Goal: Information Seeking & Learning: Learn about a topic

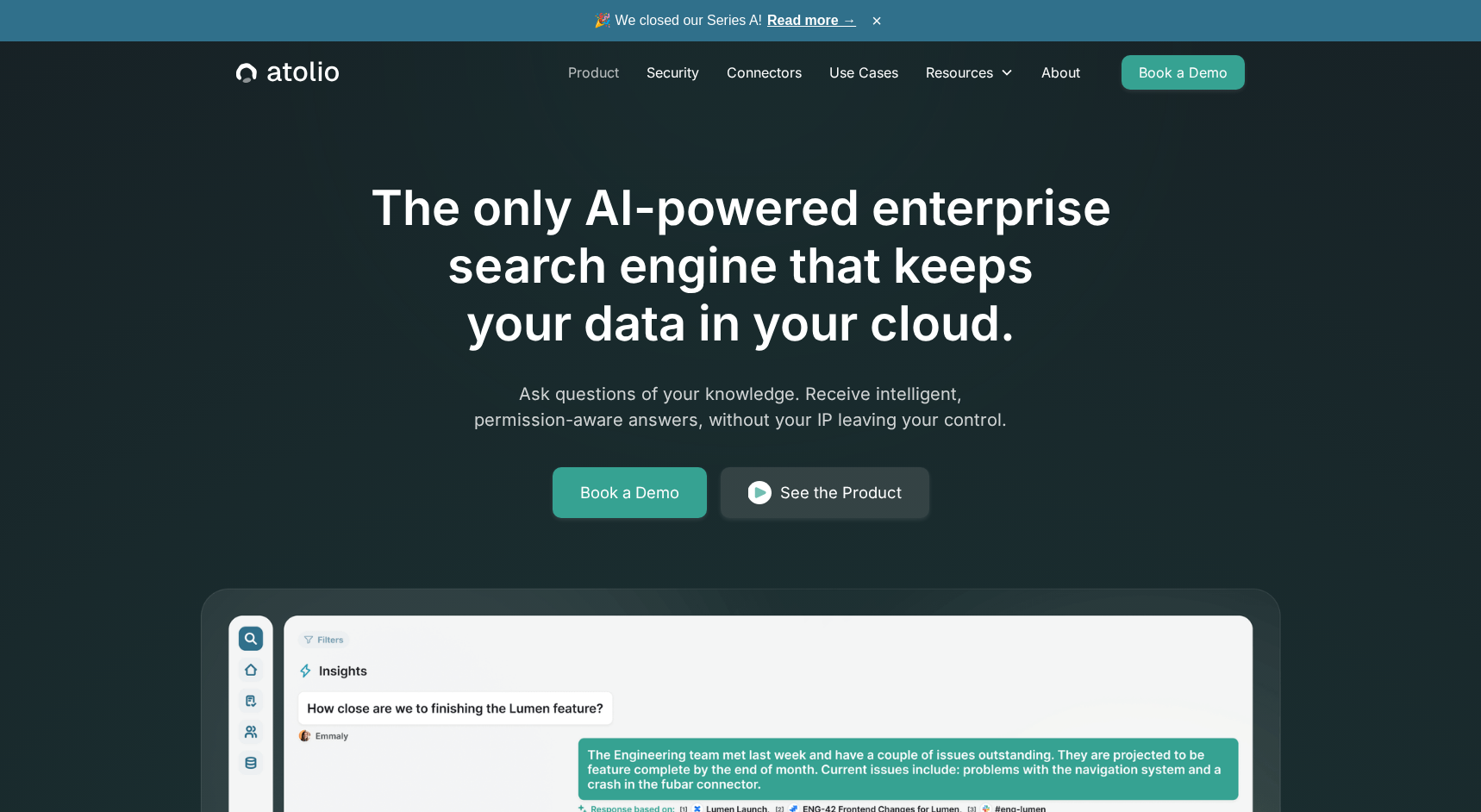
click at [593, 72] on link "Product" at bounding box center [593, 72] width 79 height 35
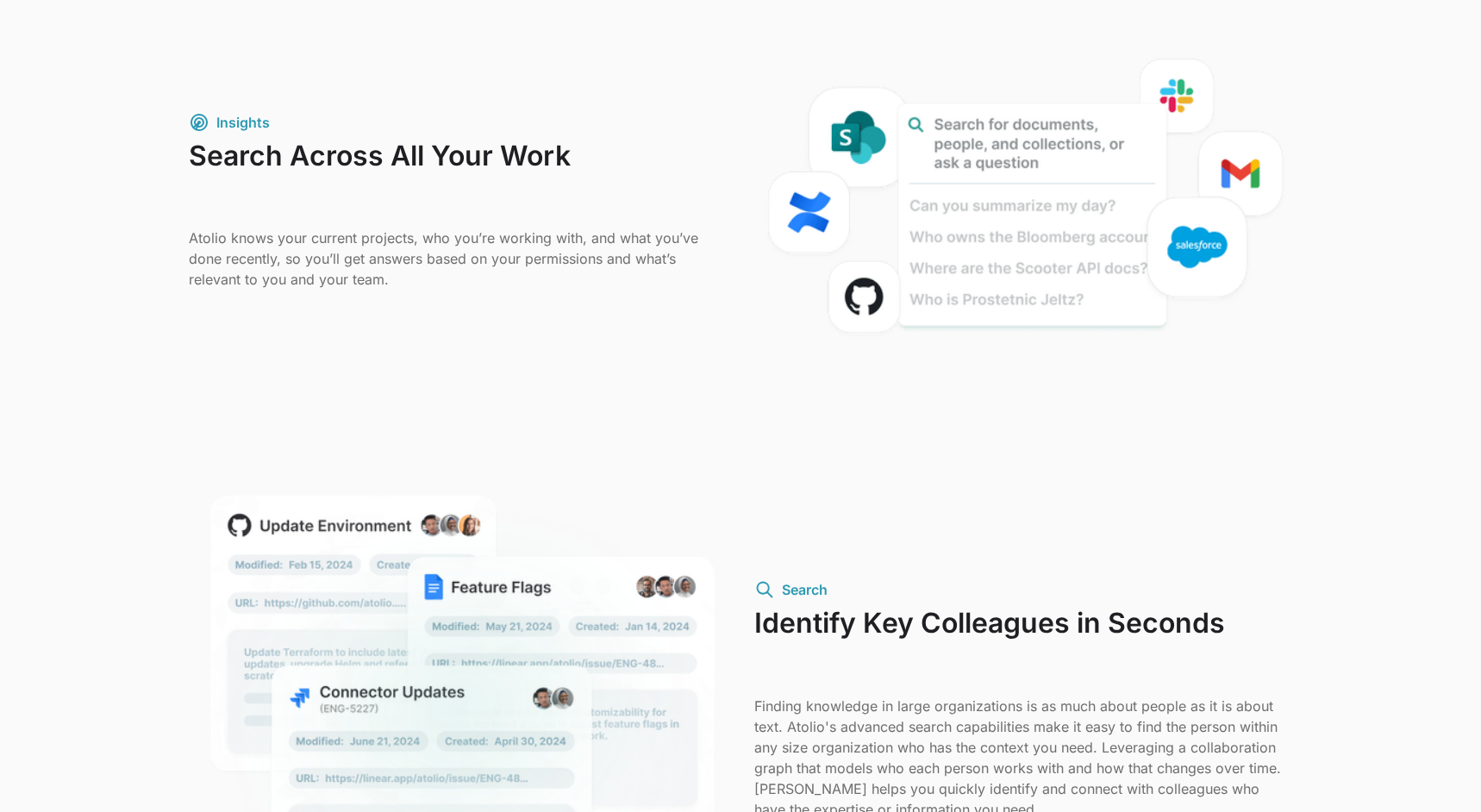
scroll to position [1171, 0]
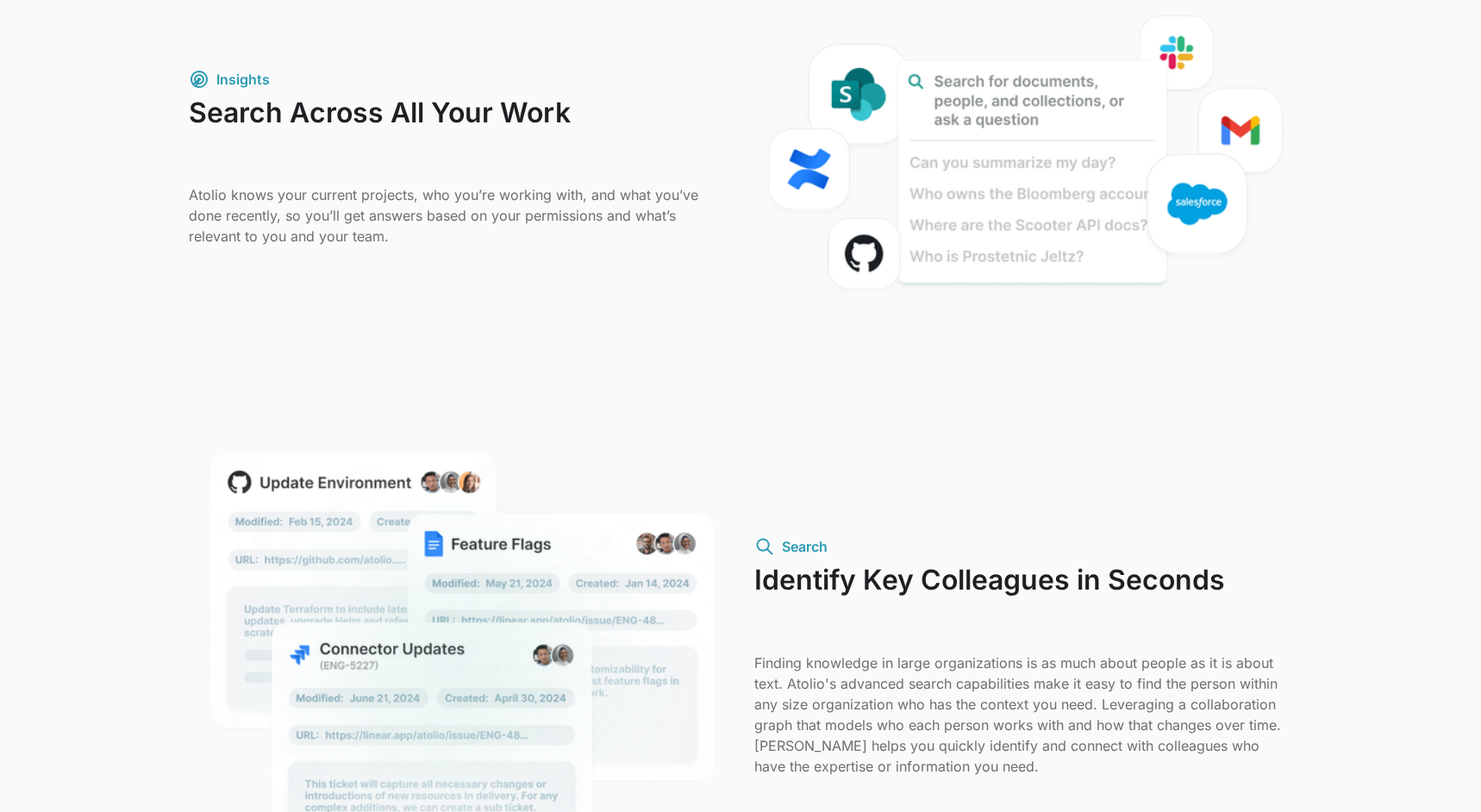
click at [459, 329] on div "Insights Search Across All Your Work Atolio knows your current projects, who yo…" at bounding box center [740, 198] width 1103 height 382
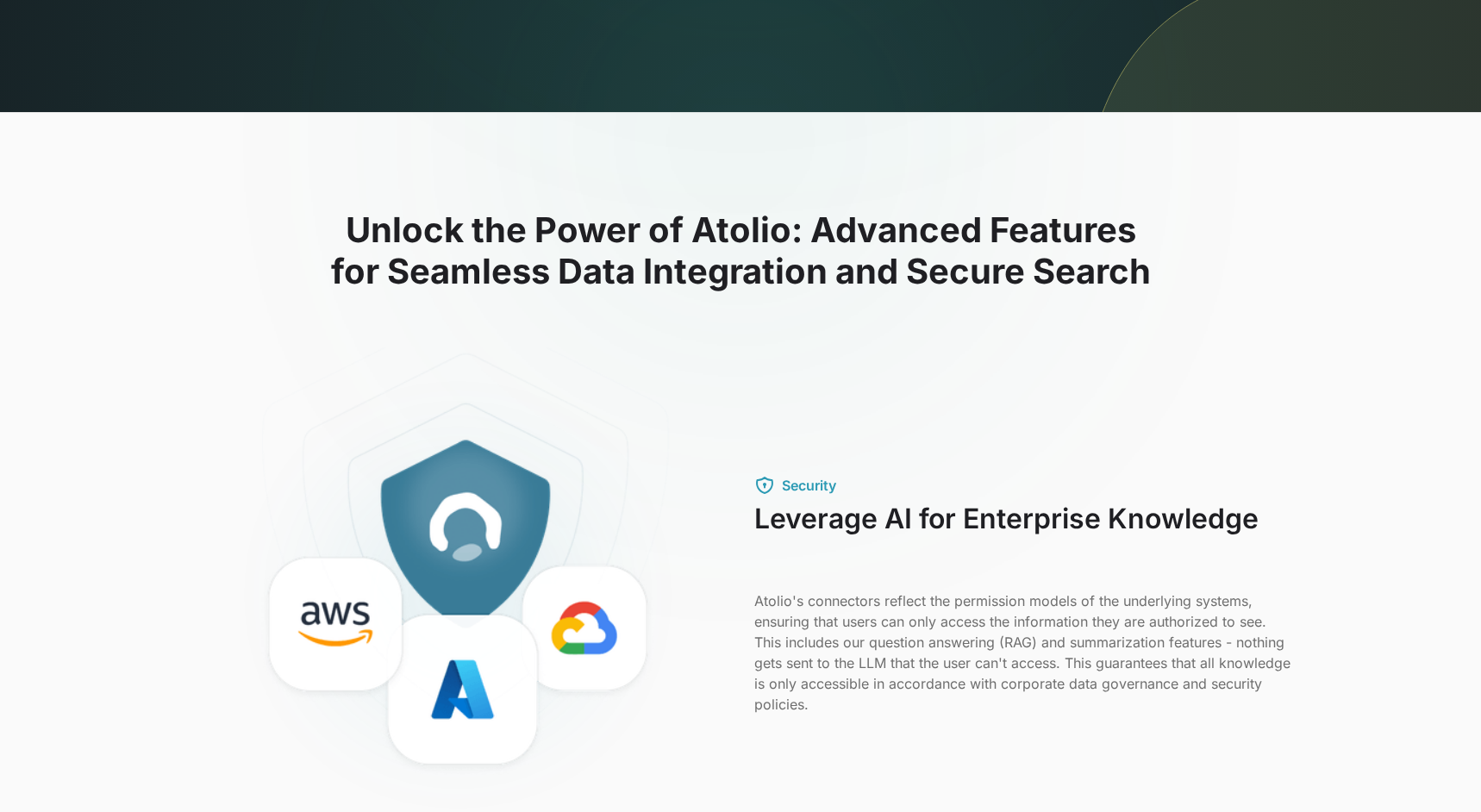
scroll to position [0, 0]
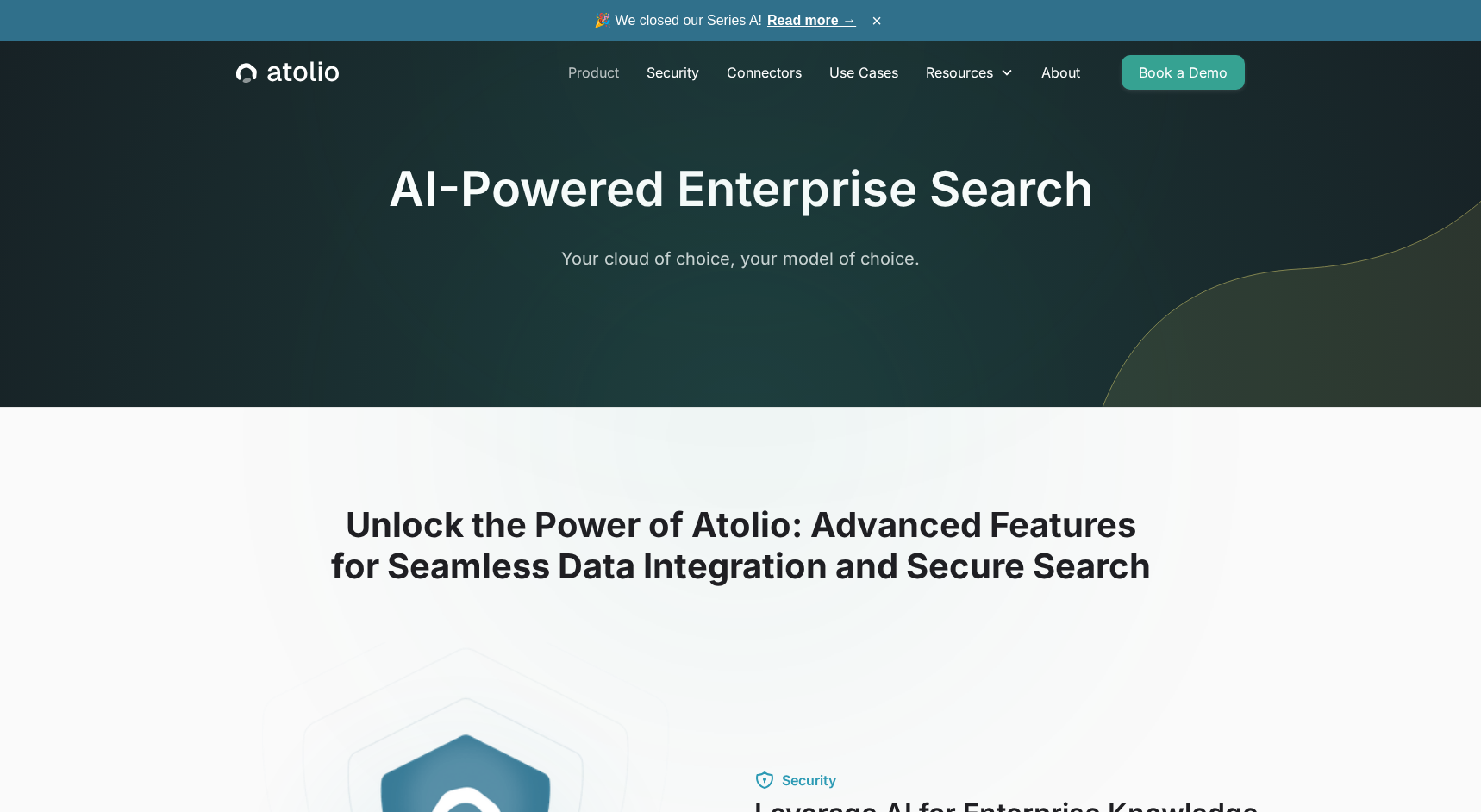
click at [606, 74] on link "Product" at bounding box center [593, 72] width 79 height 35
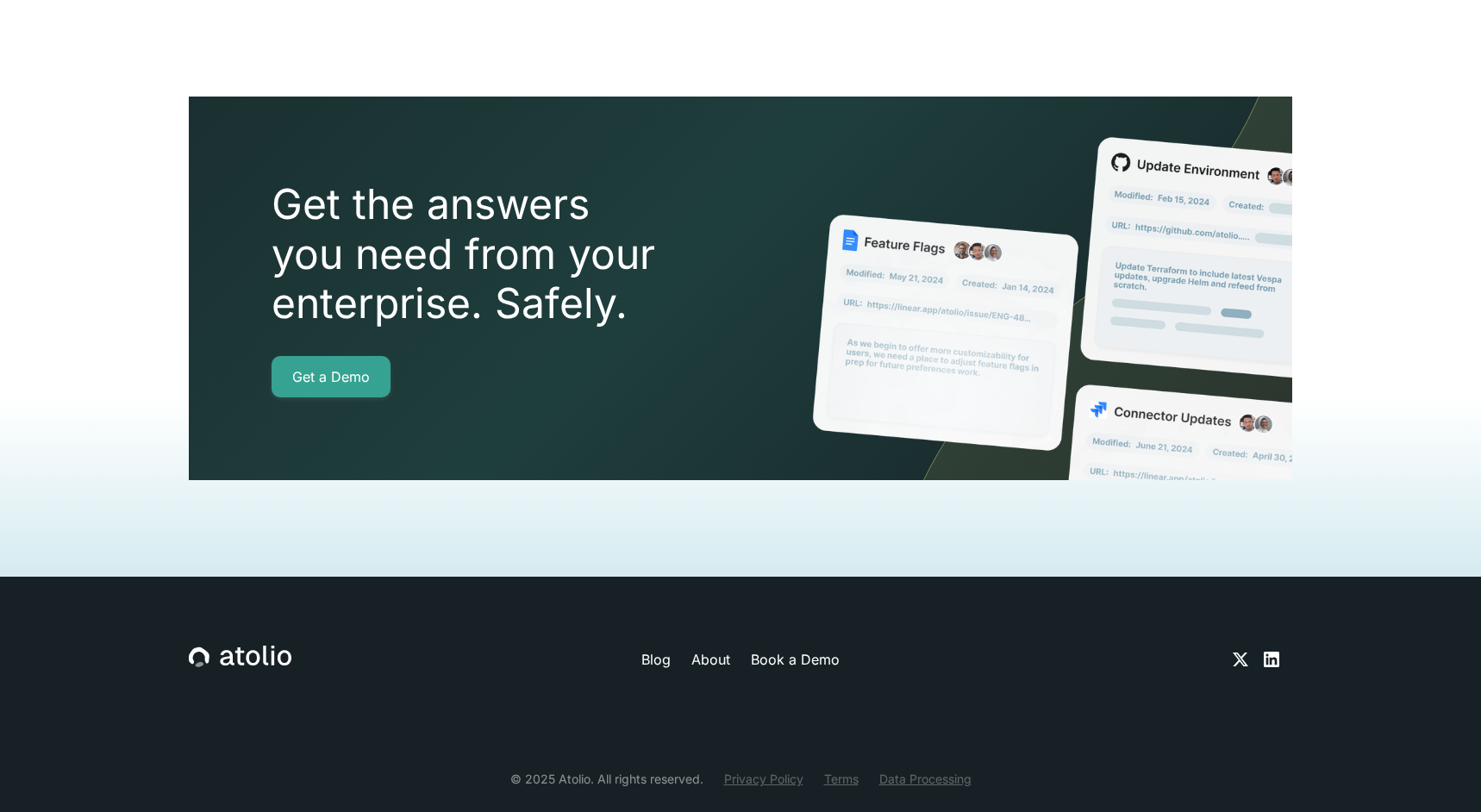
scroll to position [3847, 0]
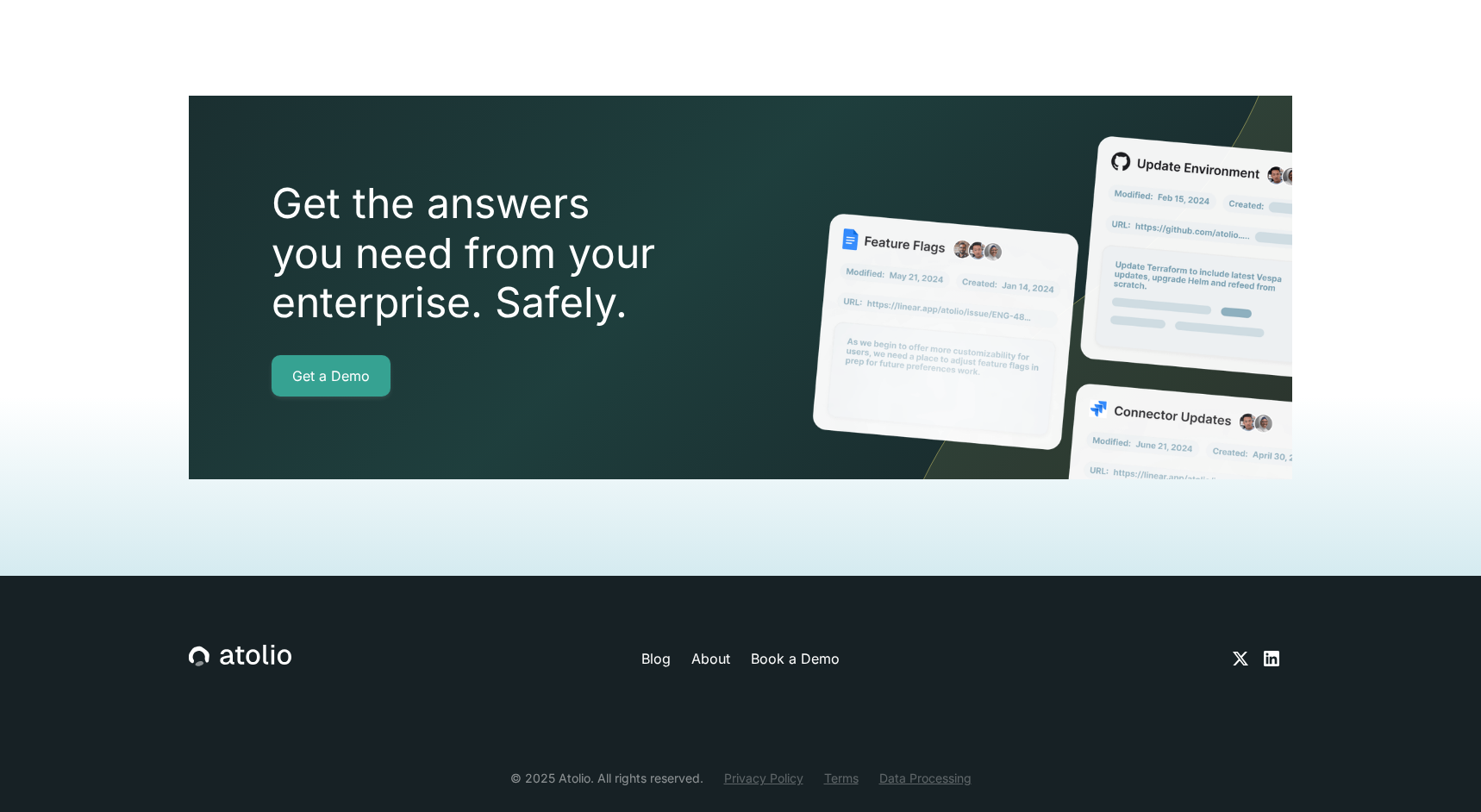
click at [718, 648] on link "About" at bounding box center [711, 658] width 39 height 21
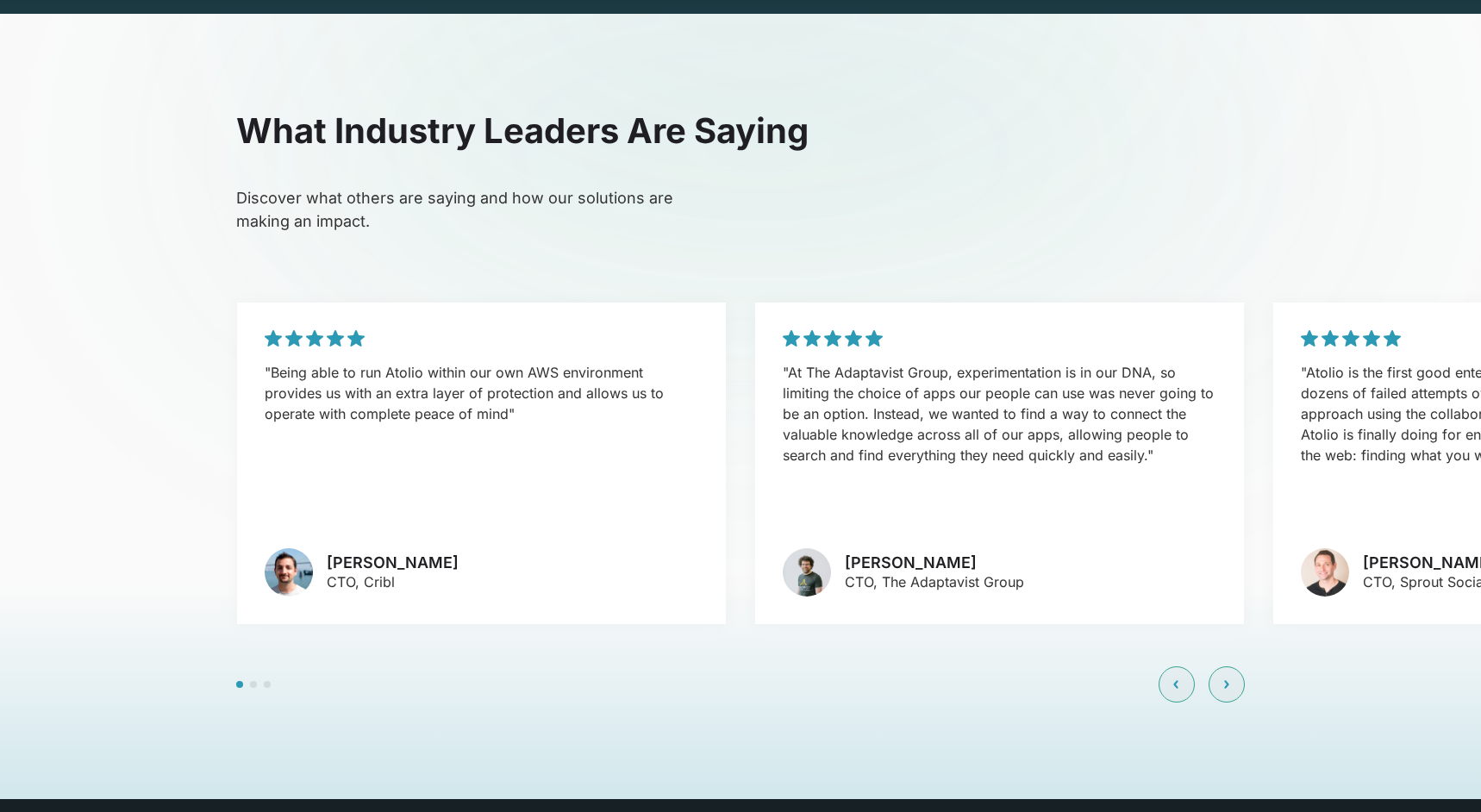
scroll to position [4161, 0]
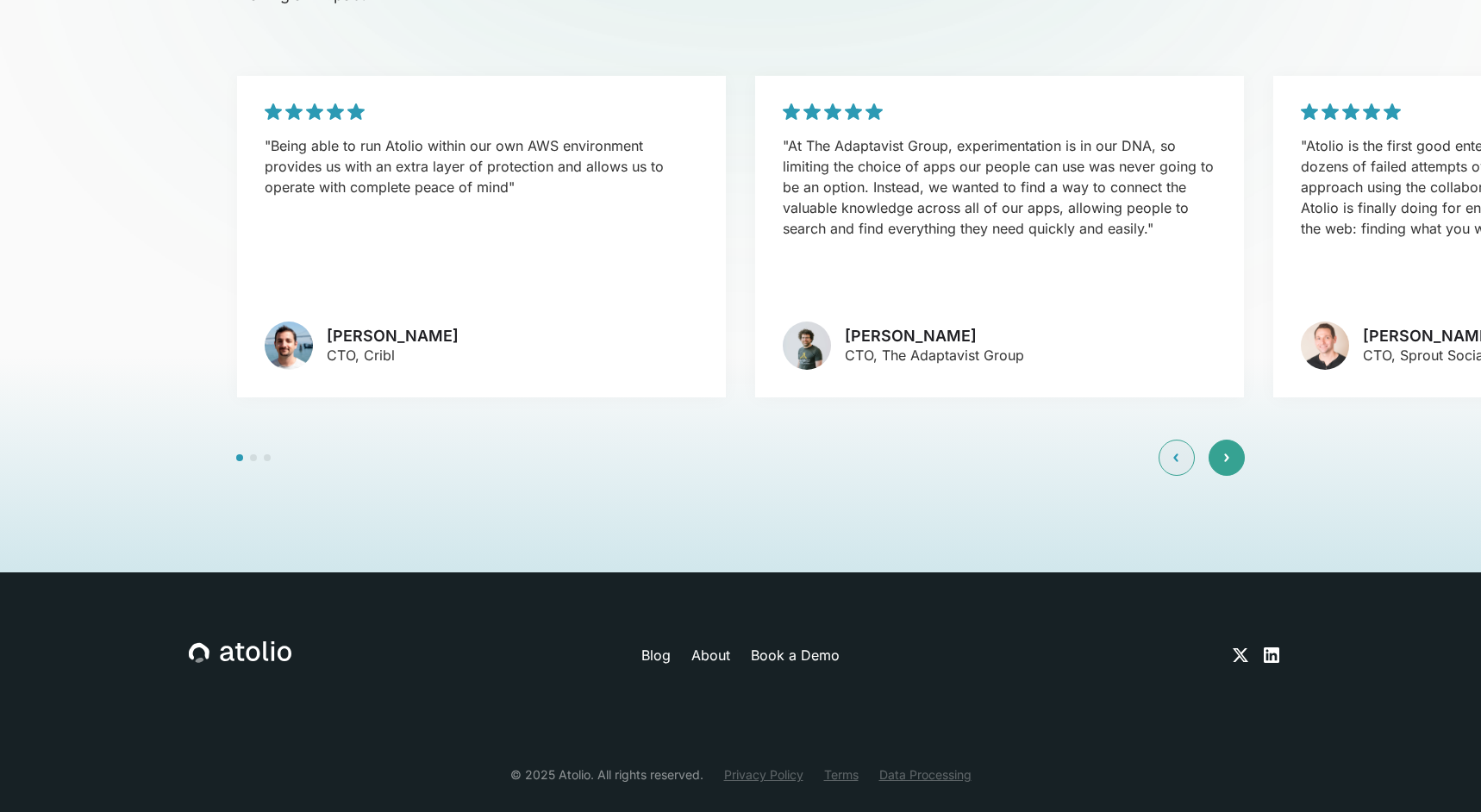
click at [1230, 439] on div at bounding box center [1227, 457] width 36 height 36
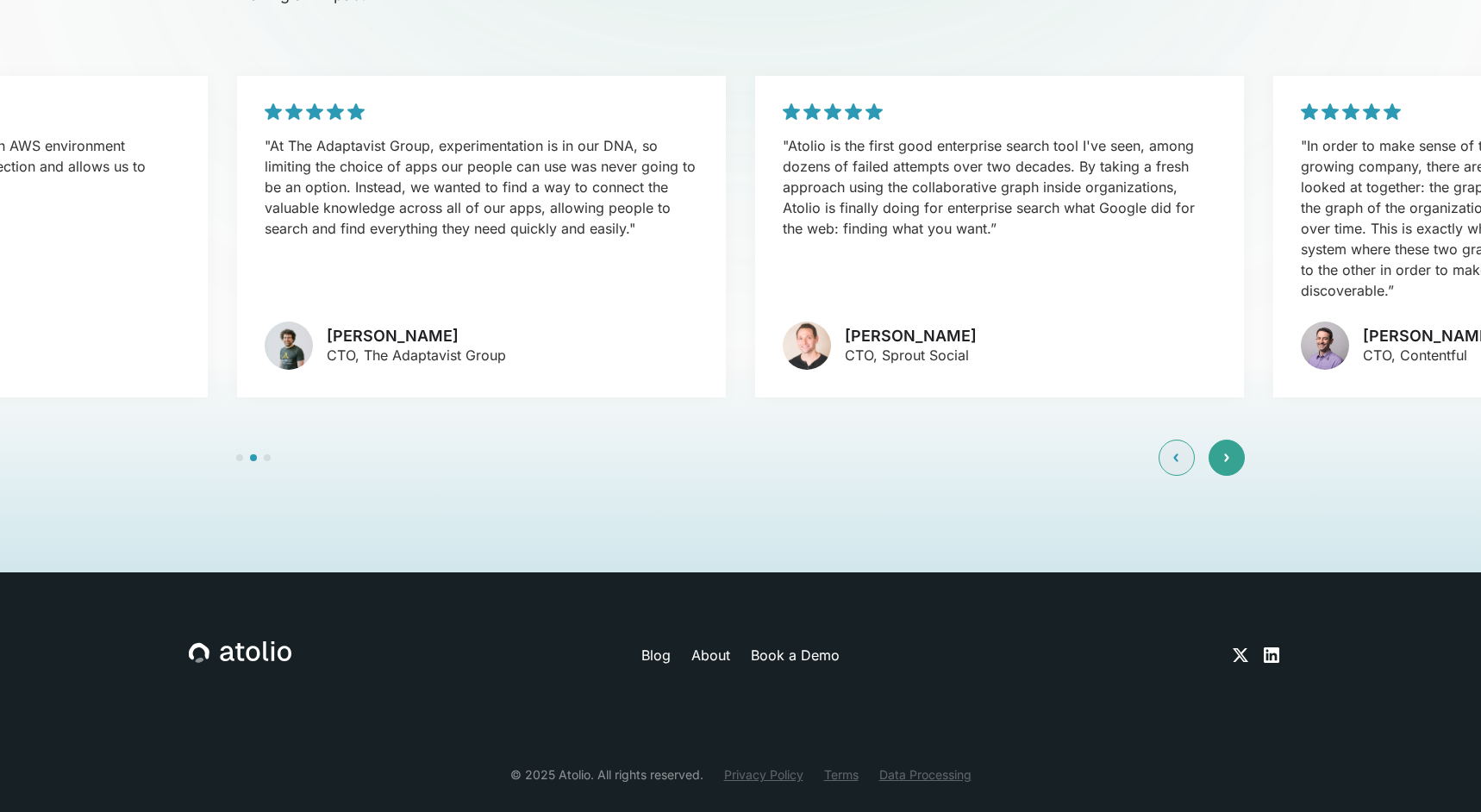
click at [1230, 439] on div at bounding box center [1227, 457] width 36 height 36
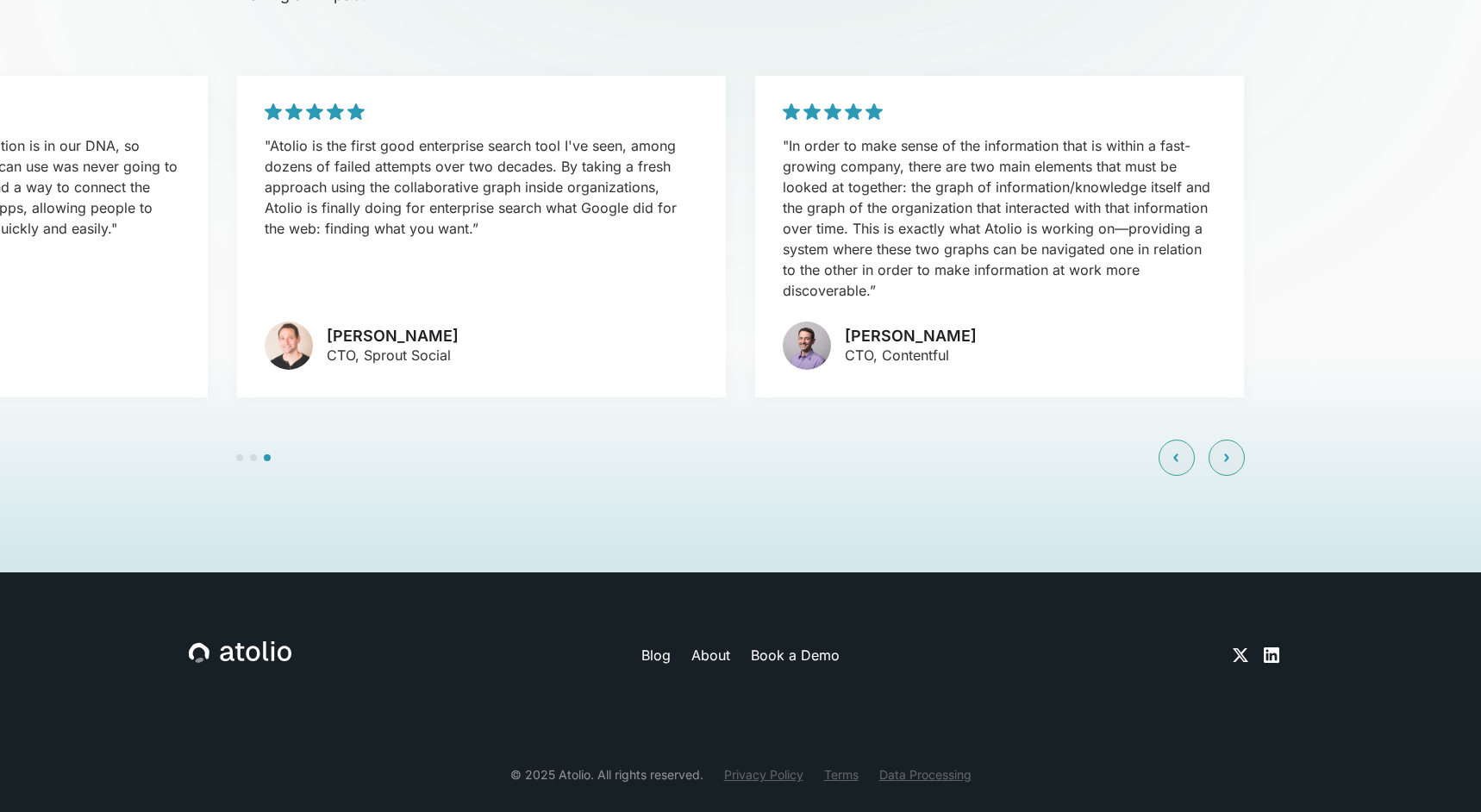
click at [608, 572] on div "Blog About Book a Demo © 2025 Atolio. All rights reserved. Privacy Policy Terms…" at bounding box center [740, 711] width 1103 height 280
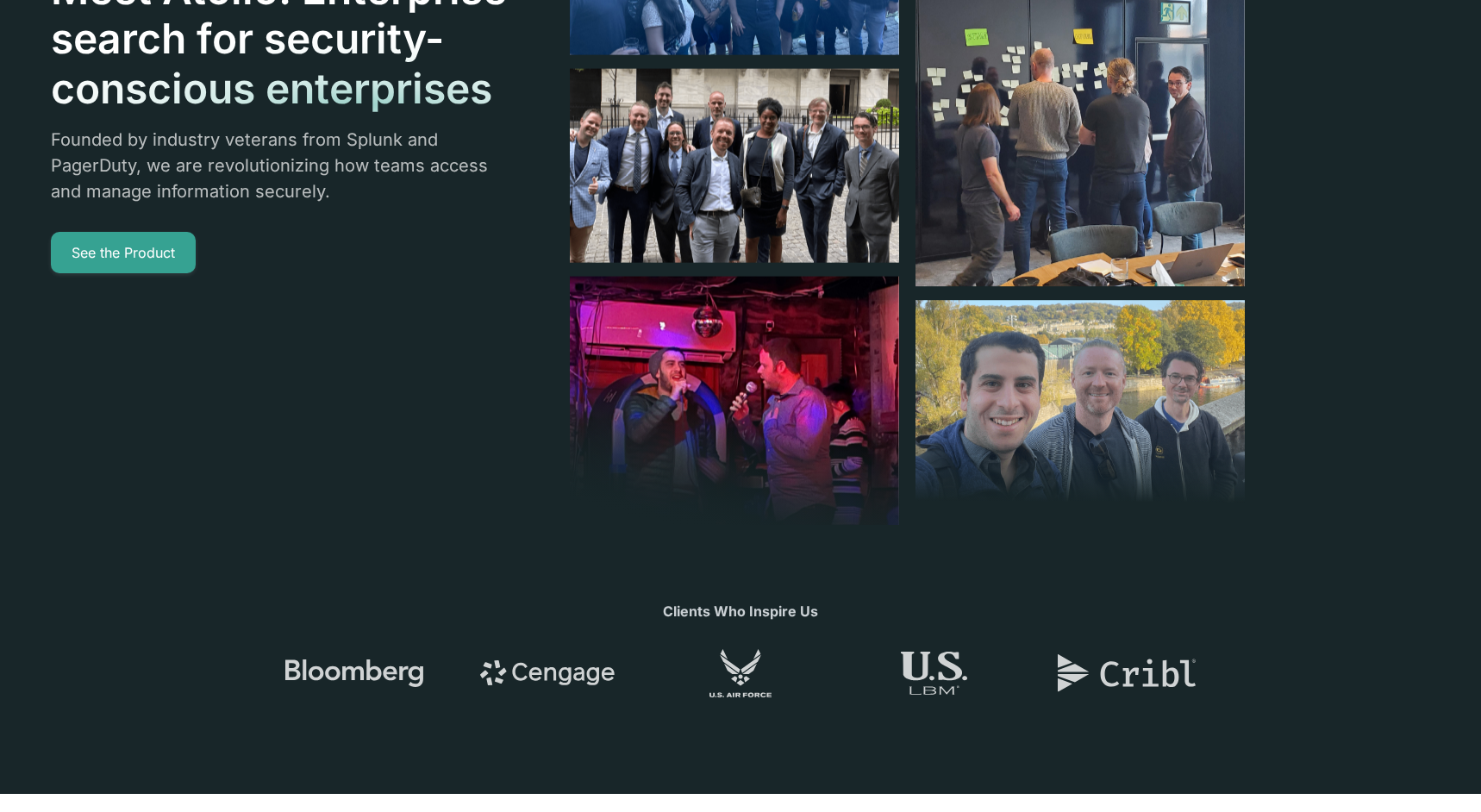
scroll to position [0, 0]
